Goal: Task Accomplishment & Management: Complete application form

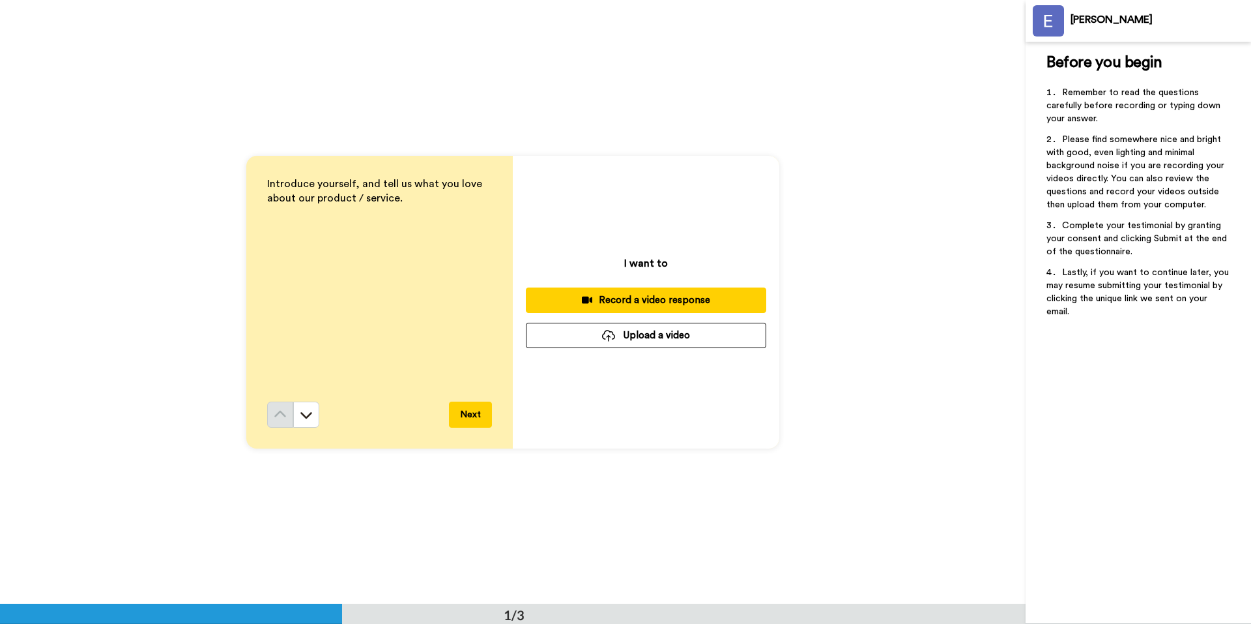
click at [679, 302] on div "Record a video response" at bounding box center [646, 300] width 220 height 14
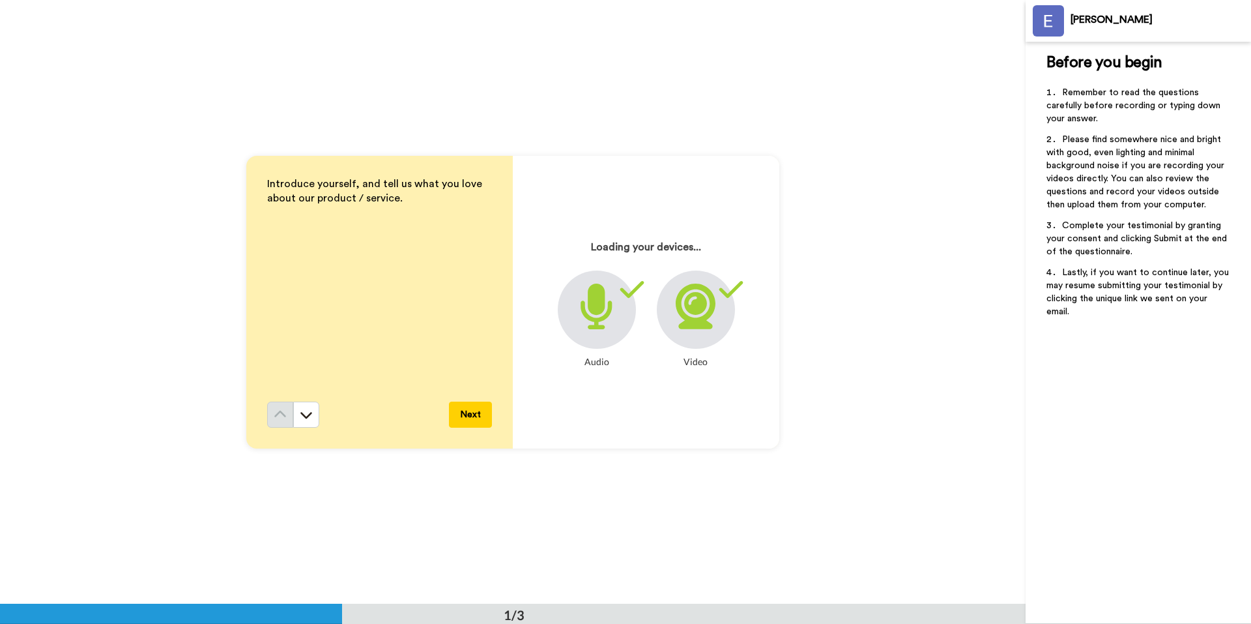
click at [461, 420] on button "Next" at bounding box center [470, 414] width 43 height 26
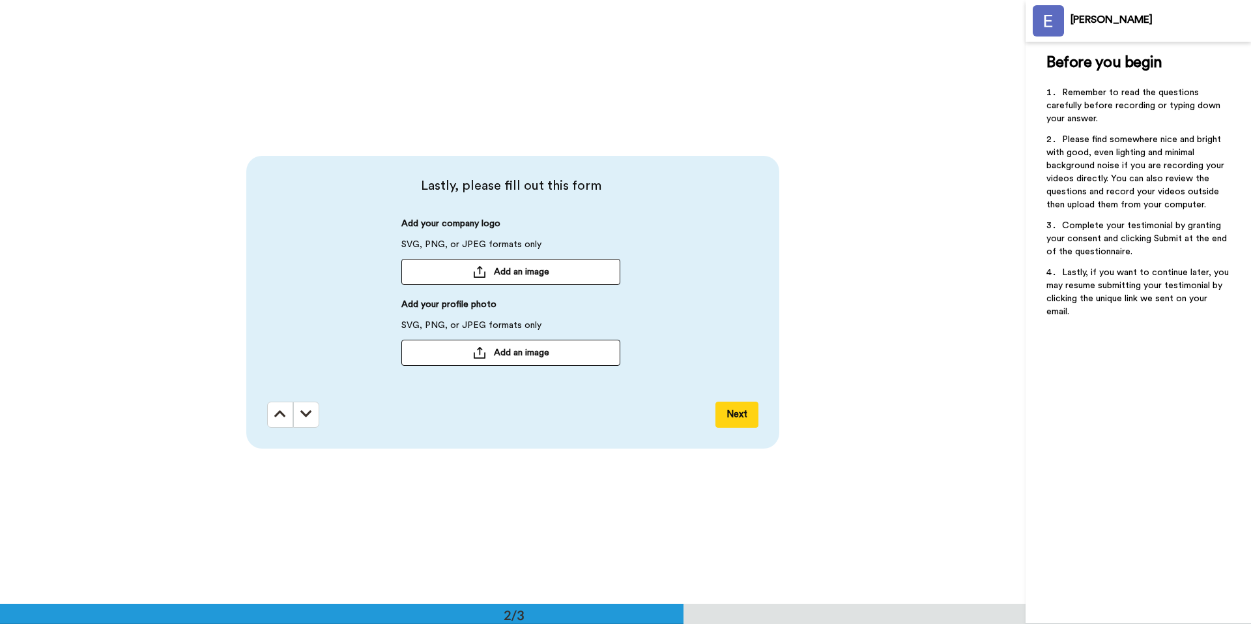
scroll to position [604, 0]
click at [511, 280] on button "Add an image" at bounding box center [510, 271] width 219 height 26
click at [523, 343] on button "Add an image" at bounding box center [510, 351] width 219 height 26
click at [734, 404] on button "Next" at bounding box center [737, 414] width 43 height 26
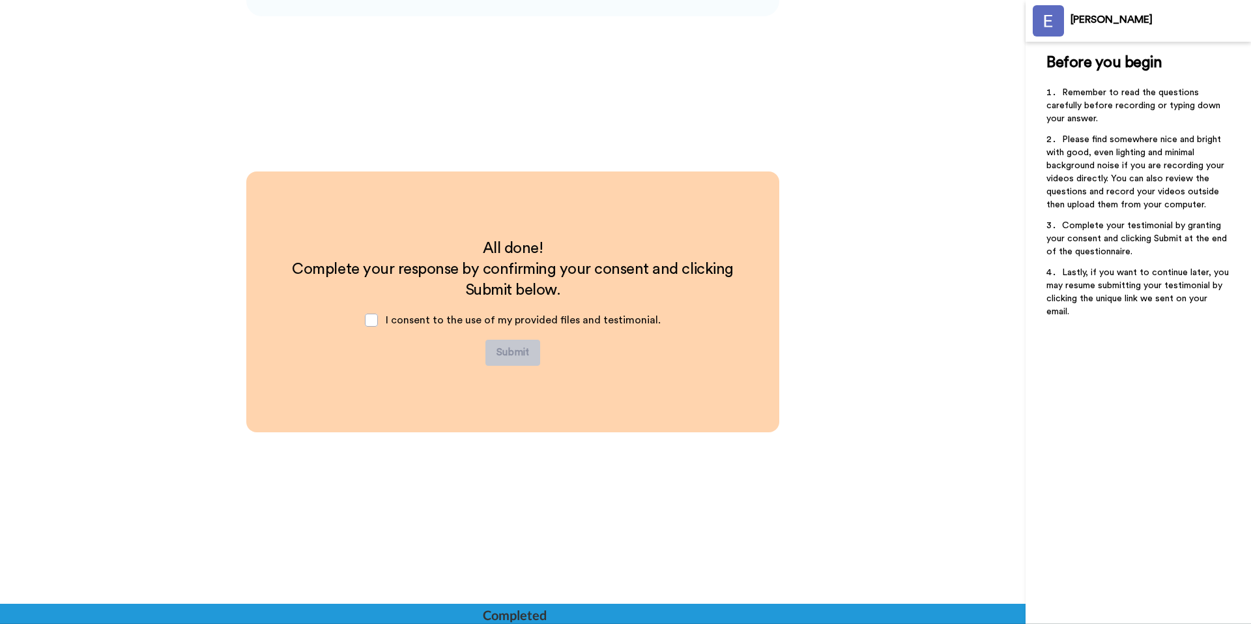
scroll to position [1036, 0]
click at [374, 319] on span at bounding box center [371, 319] width 13 height 13
click at [536, 348] on button "Submit" at bounding box center [513, 352] width 55 height 26
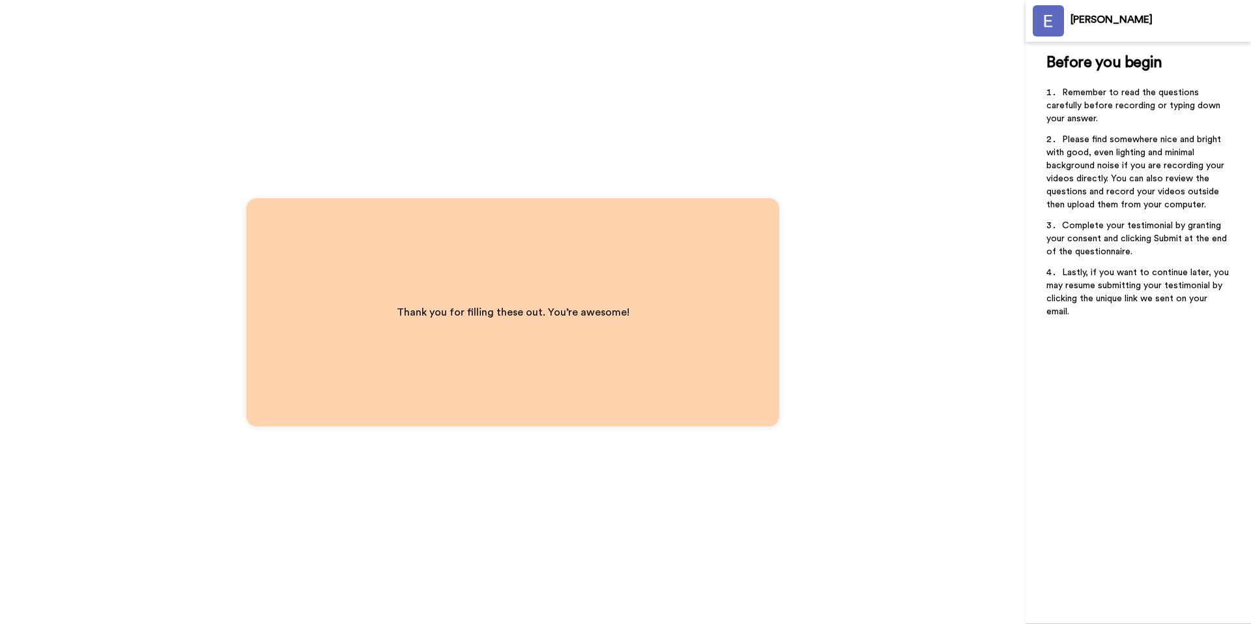
drag, startPoint x: 582, startPoint y: 369, endPoint x: 446, endPoint y: 325, distance: 142.6
click at [574, 369] on div "Thank you for filling these out. You’re awesome!" at bounding box center [512, 312] width 533 height 228
drag, startPoint x: 446, startPoint y: 325, endPoint x: 415, endPoint y: 298, distance: 40.7
click at [419, 305] on div "Thank you for filling these out. You’re awesome!" at bounding box center [513, 312] width 285 height 70
drag, startPoint x: 637, startPoint y: 237, endPoint x: 658, endPoint y: 249, distance: 23.9
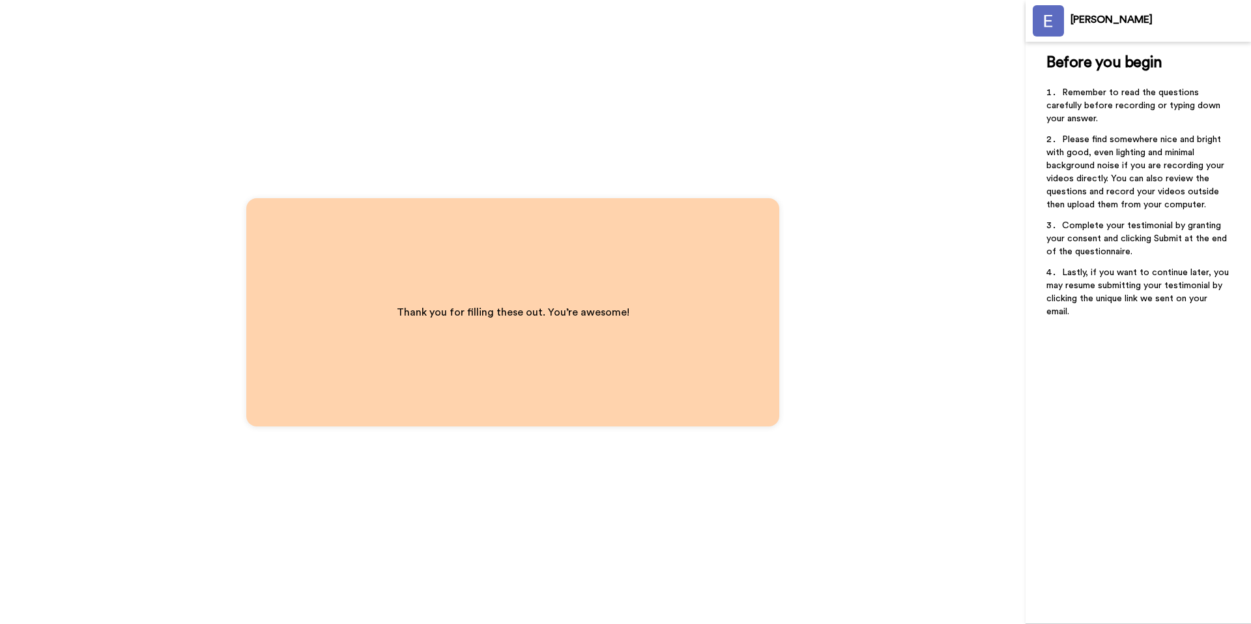
click at [658, 249] on div "Thank you for filling these out. You’re awesome!" at bounding box center [512, 312] width 533 height 228
click at [666, 405] on div "Thank you for filling these out. You’re awesome!" at bounding box center [512, 312] width 533 height 228
click at [1106, 84] on p "﻿" at bounding box center [1139, 79] width 184 height 13
click at [1036, 16] on img at bounding box center [1048, 20] width 31 height 31
drag, startPoint x: 1035, startPoint y: 84, endPoint x: 1046, endPoint y: 93, distance: 13.9
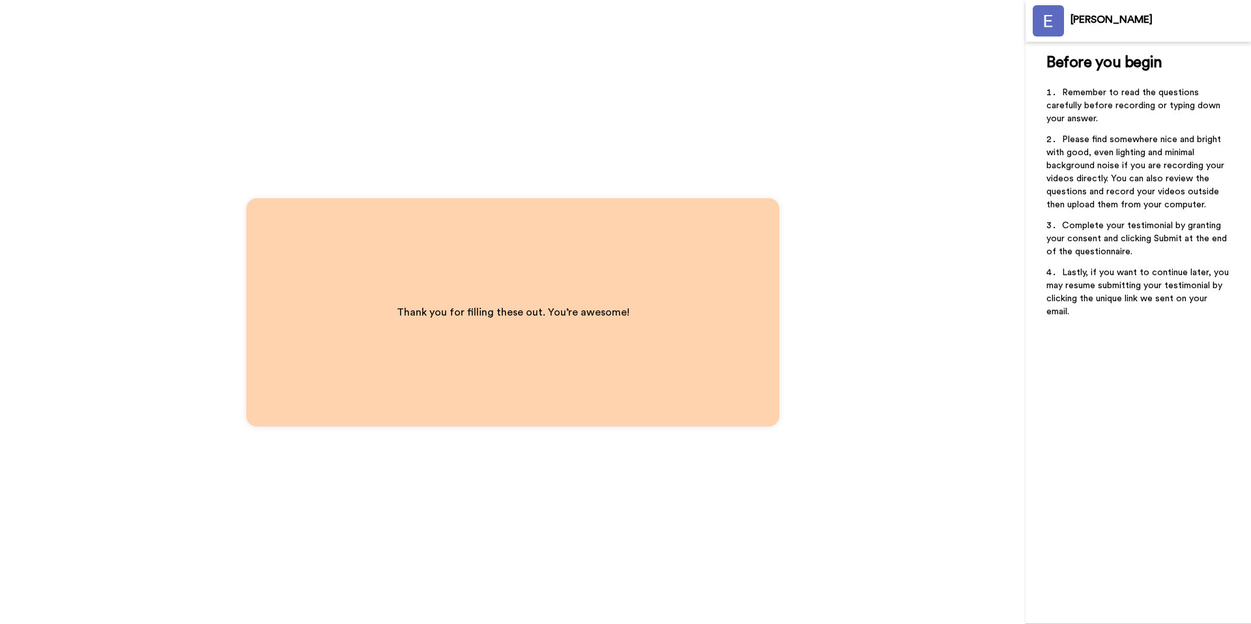
click at [1037, 87] on div "Before you begin ﻿ Remember to read the questions carefully before recording or…" at bounding box center [1138, 333] width 225 height 582
click at [1080, 110] on li "Remember to read the questions carefully before recording or typing down your a…" at bounding box center [1139, 109] width 184 height 47
click at [1064, 15] on img at bounding box center [1048, 20] width 31 height 31
drag, startPoint x: 1064, startPoint y: 15, endPoint x: 1056, endPoint y: 27, distance: 14.3
click at [1058, 24] on img at bounding box center [1048, 20] width 31 height 31
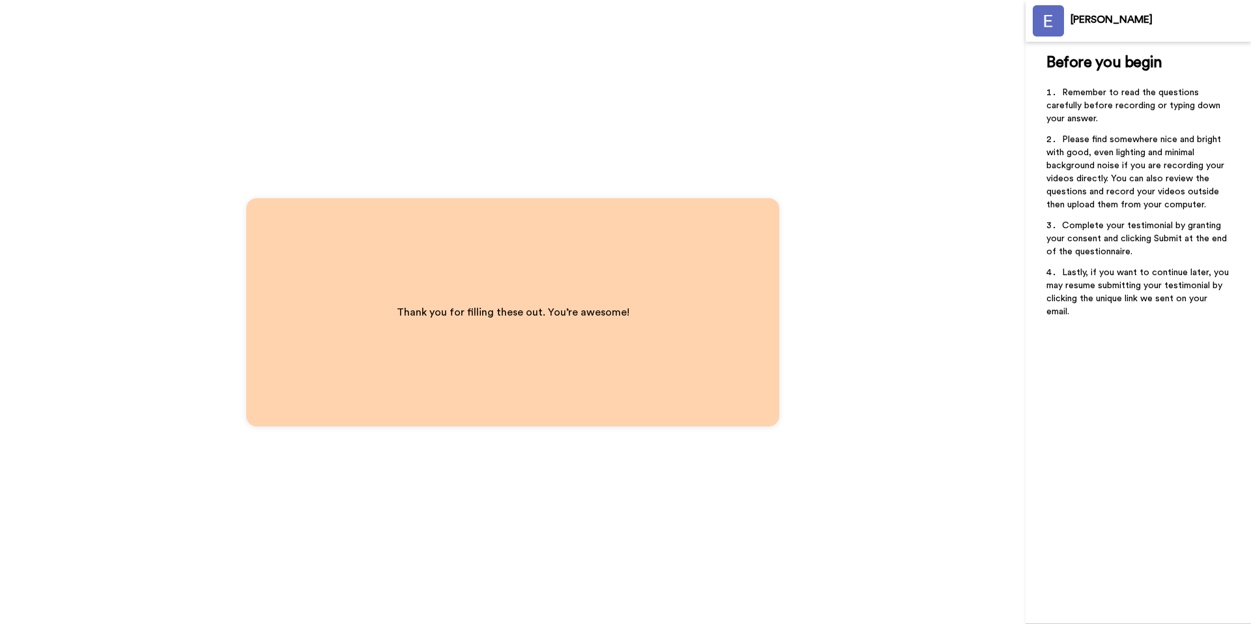
drag, startPoint x: 821, startPoint y: 103, endPoint x: 804, endPoint y: 124, distance: 26.9
click at [815, 109] on div "Thank you for filling these out. You’re awesome!" at bounding box center [513, 312] width 1026 height 624
drag, startPoint x: 804, startPoint y: 124, endPoint x: 744, endPoint y: 188, distance: 87.6
click at [787, 145] on div "Thank you for filling these out. You’re awesome!" at bounding box center [513, 312] width 1026 height 624
drag, startPoint x: 744, startPoint y: 188, endPoint x: 680, endPoint y: 267, distance: 101.1
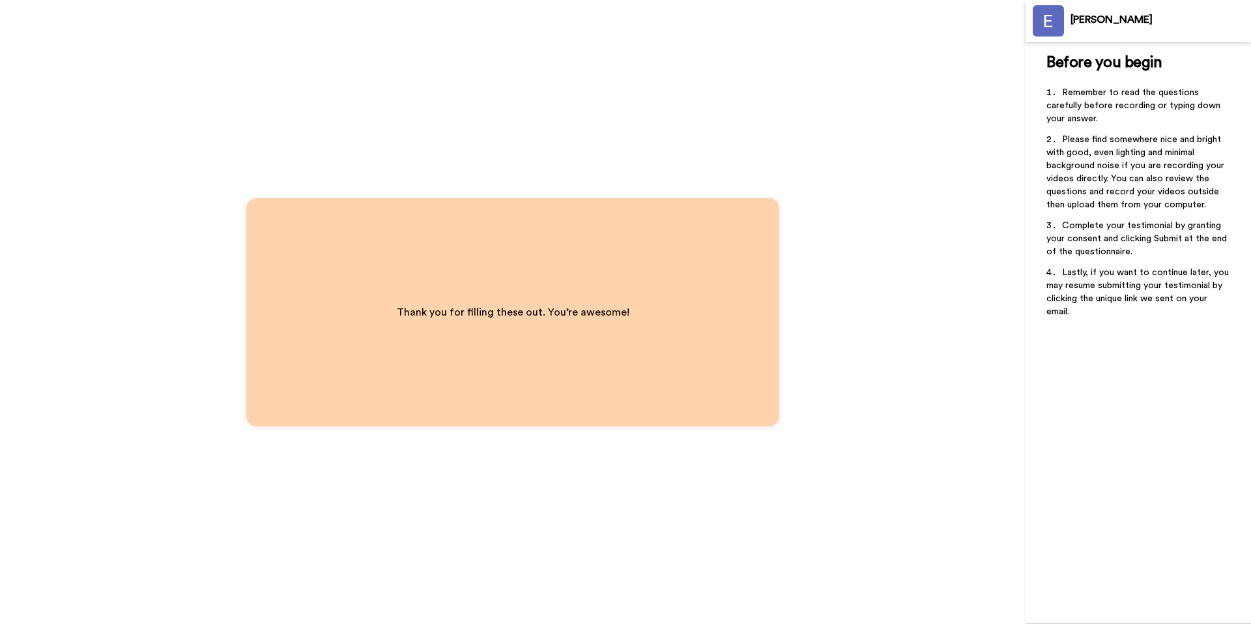
click at [704, 235] on div "Thank you for filling these out. You’re awesome!" at bounding box center [513, 312] width 1026 height 624
drag, startPoint x: 664, startPoint y: 302, endPoint x: 675, endPoint y: 343, distance: 42.4
click at [665, 310] on div "Thank you for filling these out. You’re awesome!" at bounding box center [512, 312] width 533 height 228
drag, startPoint x: 832, startPoint y: 506, endPoint x: 756, endPoint y: 568, distance: 97.7
click at [826, 521] on div "Thank you for filling these out. You’re awesome!" at bounding box center [513, 312] width 1026 height 624
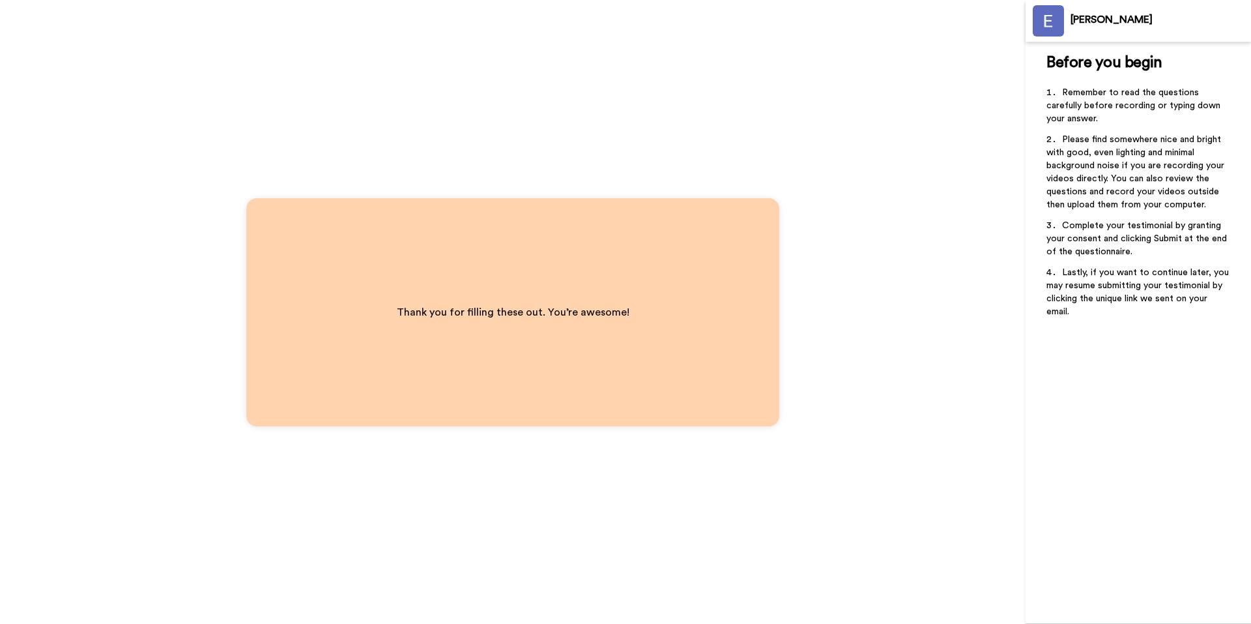
drag, startPoint x: 678, startPoint y: 581, endPoint x: 654, endPoint y: 575, distance: 24.7
click at [668, 579] on div "Thank you for filling these out. You’re awesome!" at bounding box center [513, 312] width 1026 height 624
drag, startPoint x: 506, startPoint y: 496, endPoint x: 501, endPoint y: 487, distance: 9.9
click at [501, 489] on div "Thank you for filling these out. You’re awesome!" at bounding box center [513, 312] width 1026 height 624
click at [840, 390] on div "Thank you for filling these out. You’re awesome!" at bounding box center [513, 312] width 1026 height 624
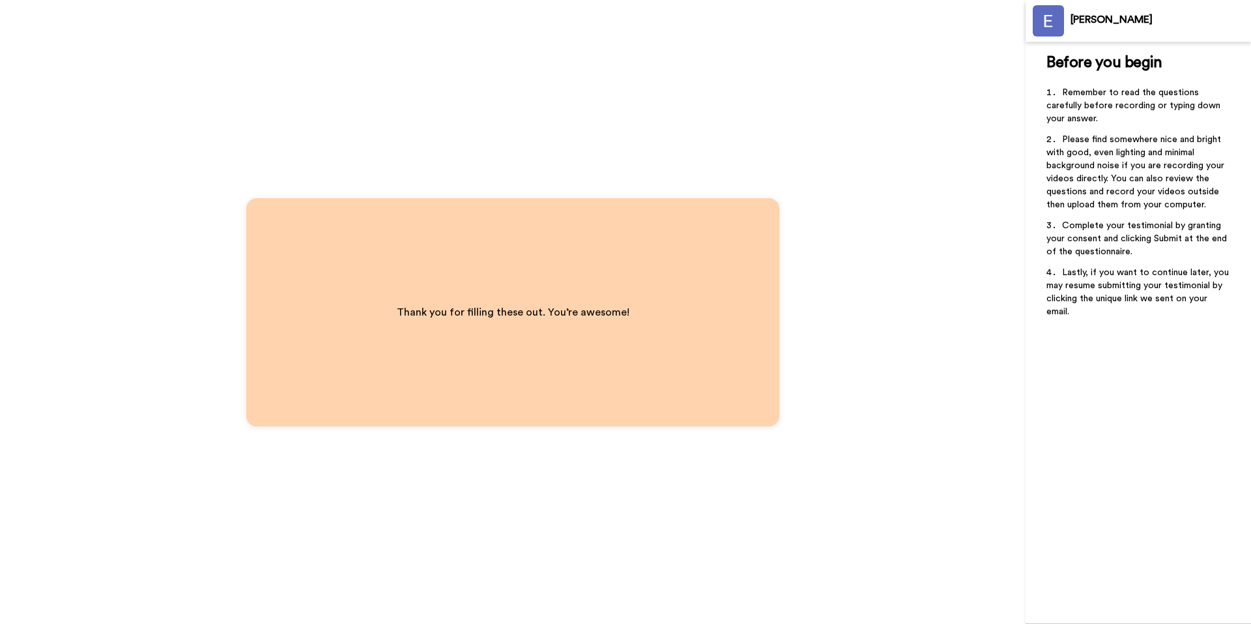
click at [840, 390] on div "Thank you for filling these out. You’re awesome!" at bounding box center [513, 312] width 1026 height 624
